Goal: Information Seeking & Learning: Learn about a topic

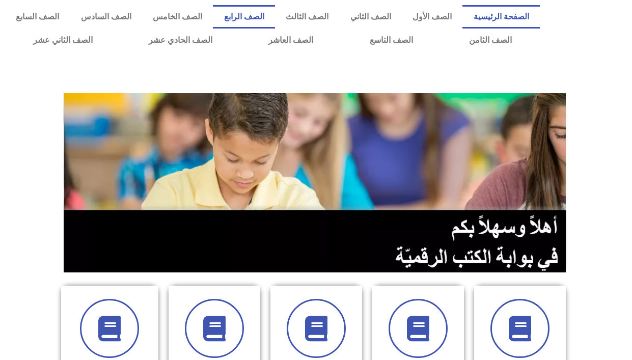
click at [262, 15] on link "الصف الرابع" at bounding box center [244, 16] width 62 height 23
click at [267, 18] on link "الصف الرابع" at bounding box center [244, 16] width 62 height 23
click at [267, 19] on link "الصف الرابع" at bounding box center [244, 16] width 62 height 23
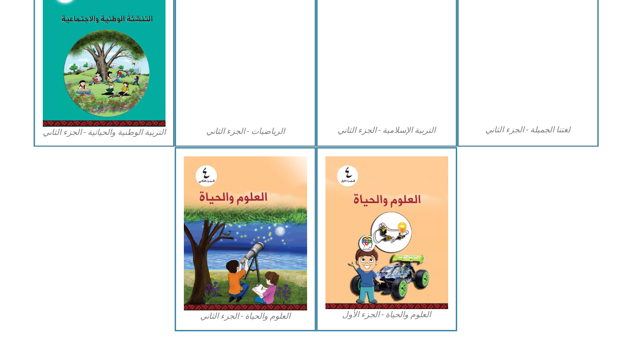
scroll to position [552, 0]
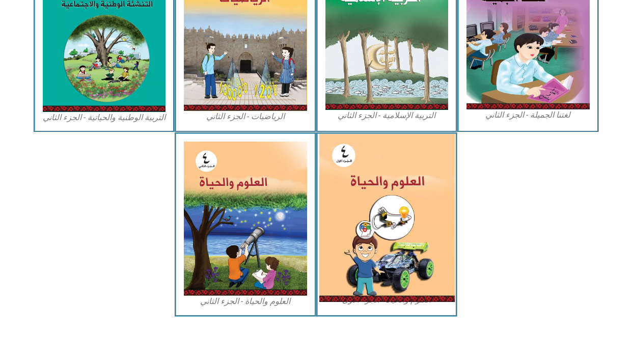
click at [350, 209] on img at bounding box center [386, 218] width 135 height 168
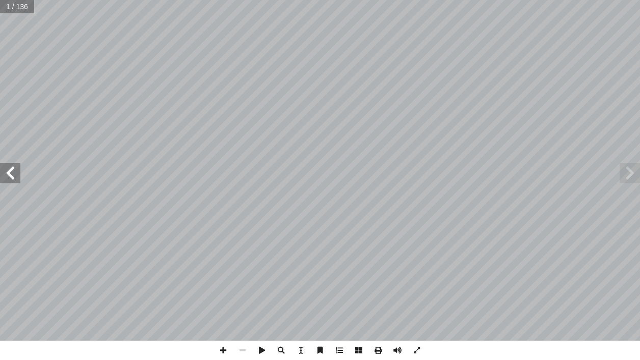
click at [6, 178] on span at bounding box center [10, 173] width 20 height 20
click at [7, 178] on span at bounding box center [10, 173] width 20 height 20
click at [8, 179] on span at bounding box center [10, 173] width 20 height 20
click at [8, 180] on span at bounding box center [10, 173] width 20 height 20
click at [8, 182] on span at bounding box center [10, 173] width 20 height 20
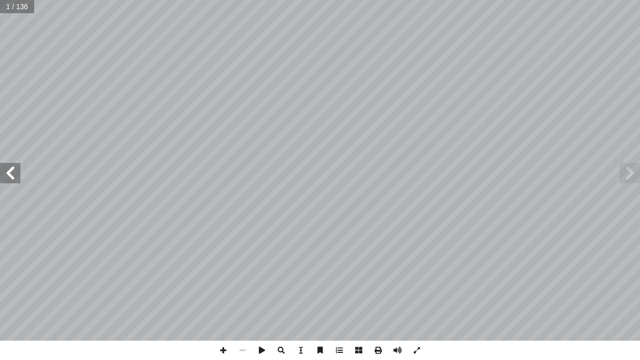
click at [8, 183] on span at bounding box center [10, 173] width 20 height 20
click at [13, 179] on span at bounding box center [10, 173] width 20 height 20
click at [14, 181] on span at bounding box center [10, 173] width 20 height 20
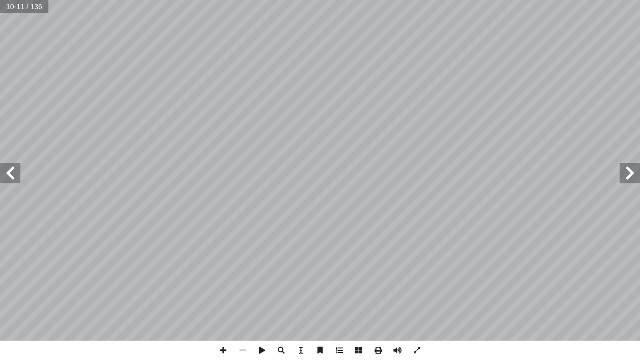
click at [15, 182] on span at bounding box center [10, 173] width 20 height 20
click at [9, 174] on span at bounding box center [10, 173] width 20 height 20
click at [624, 177] on span at bounding box center [629, 173] width 20 height 20
click at [634, 173] on span at bounding box center [629, 173] width 20 height 20
click at [6, 171] on span at bounding box center [10, 173] width 20 height 20
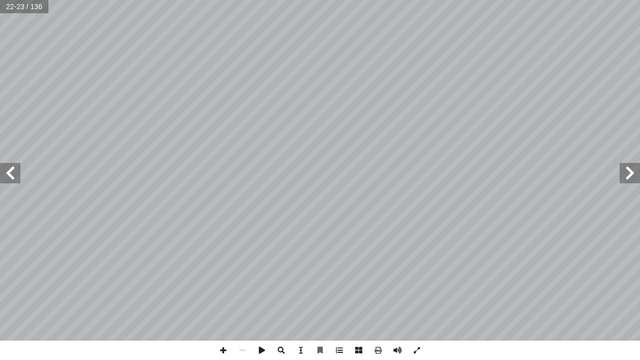
click at [7, 170] on span at bounding box center [10, 173] width 20 height 20
click at [9, 182] on span at bounding box center [10, 173] width 20 height 20
click at [628, 174] on span at bounding box center [629, 173] width 20 height 20
click at [9, 179] on span at bounding box center [10, 173] width 20 height 20
click at [10, 167] on span at bounding box center [10, 173] width 20 height 20
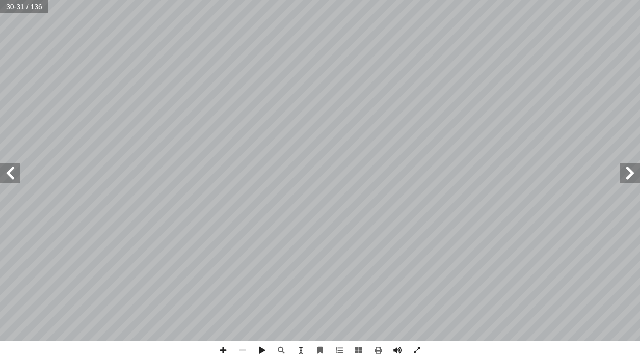
click at [10, 182] on span at bounding box center [10, 173] width 20 height 20
click at [638, 178] on div "28 فكر أ ا ولى أ ل� � لتي تليها. � ِ سئلة أ ل� � عن ُ جيب أ ، ثم � َ تية آ ل� �…" at bounding box center [320, 170] width 640 height 341
click at [629, 173] on span at bounding box center [629, 173] width 20 height 20
click at [16, 175] on span at bounding box center [10, 173] width 20 height 20
click at [631, 176] on span at bounding box center [629, 173] width 20 height 20
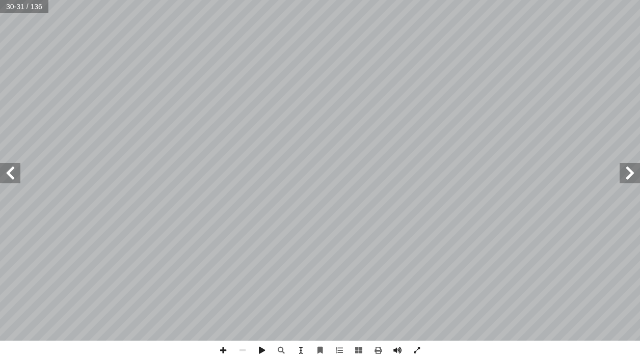
click at [5, 178] on span at bounding box center [10, 173] width 20 height 20
click at [12, 177] on span at bounding box center [10, 173] width 20 height 20
